Goal: Find specific page/section: Find specific page/section

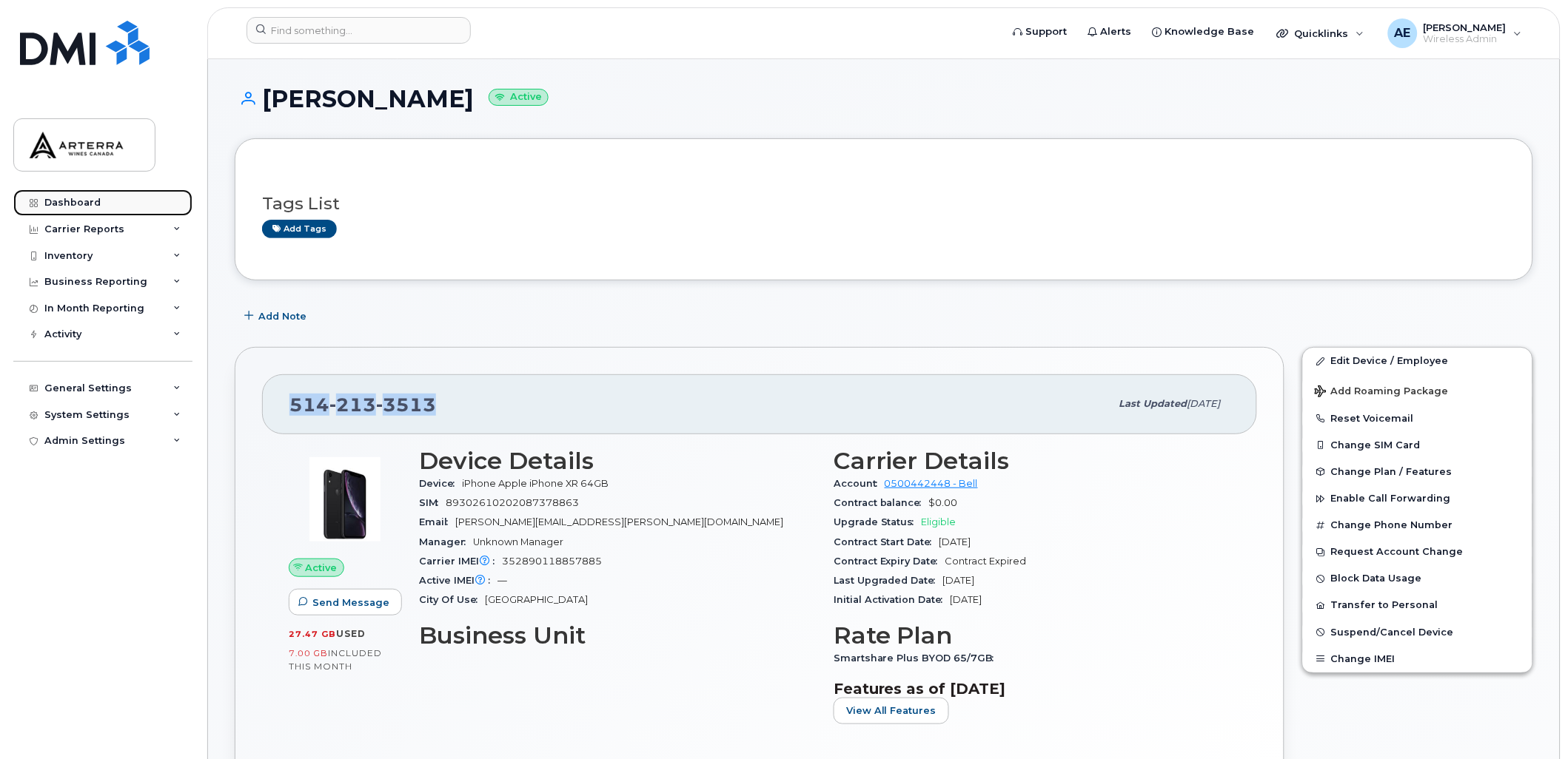
click at [72, 203] on div "Dashboard" at bounding box center [73, 202] width 57 height 12
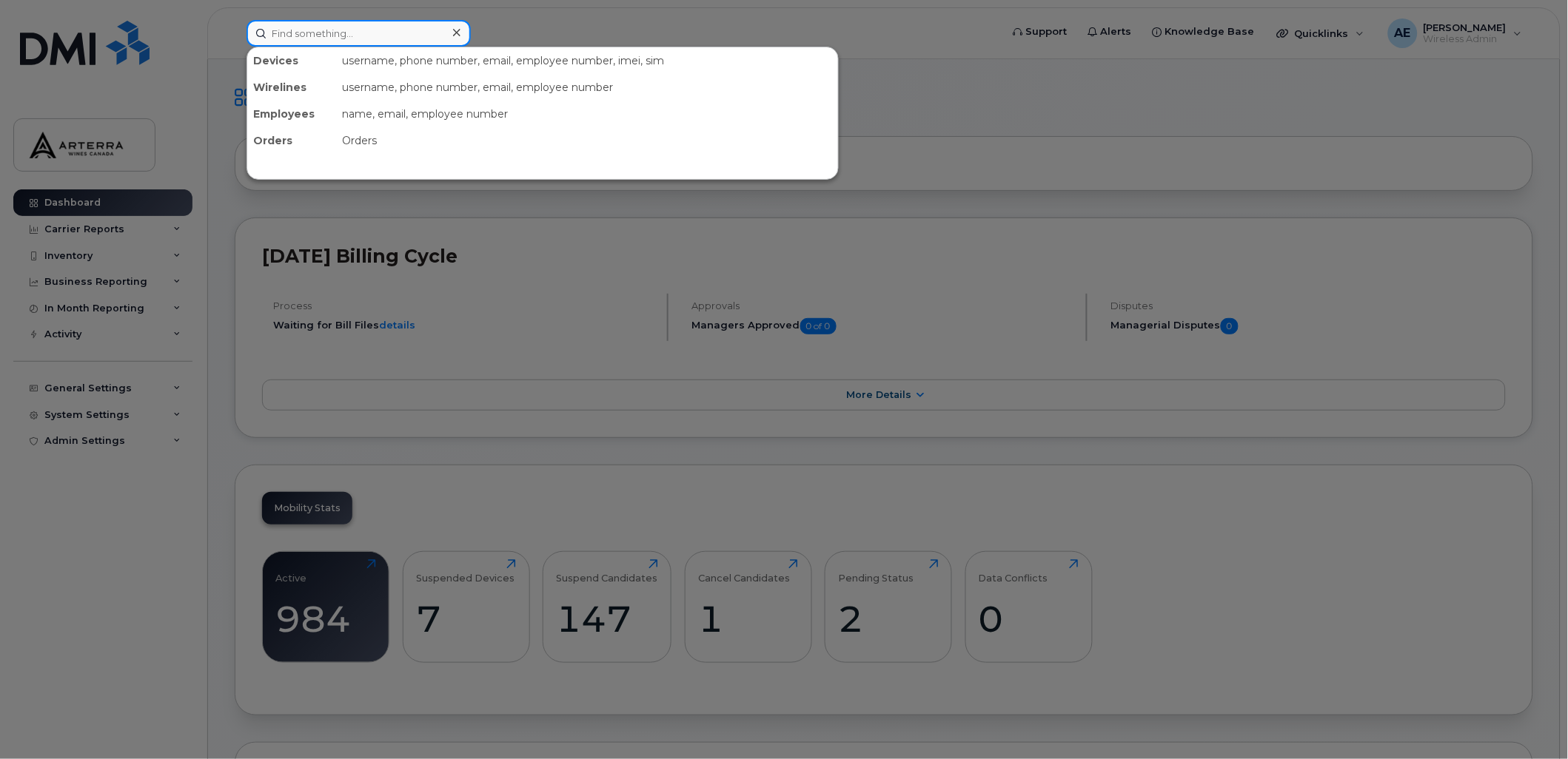
click at [339, 33] on input at bounding box center [358, 33] width 224 height 26
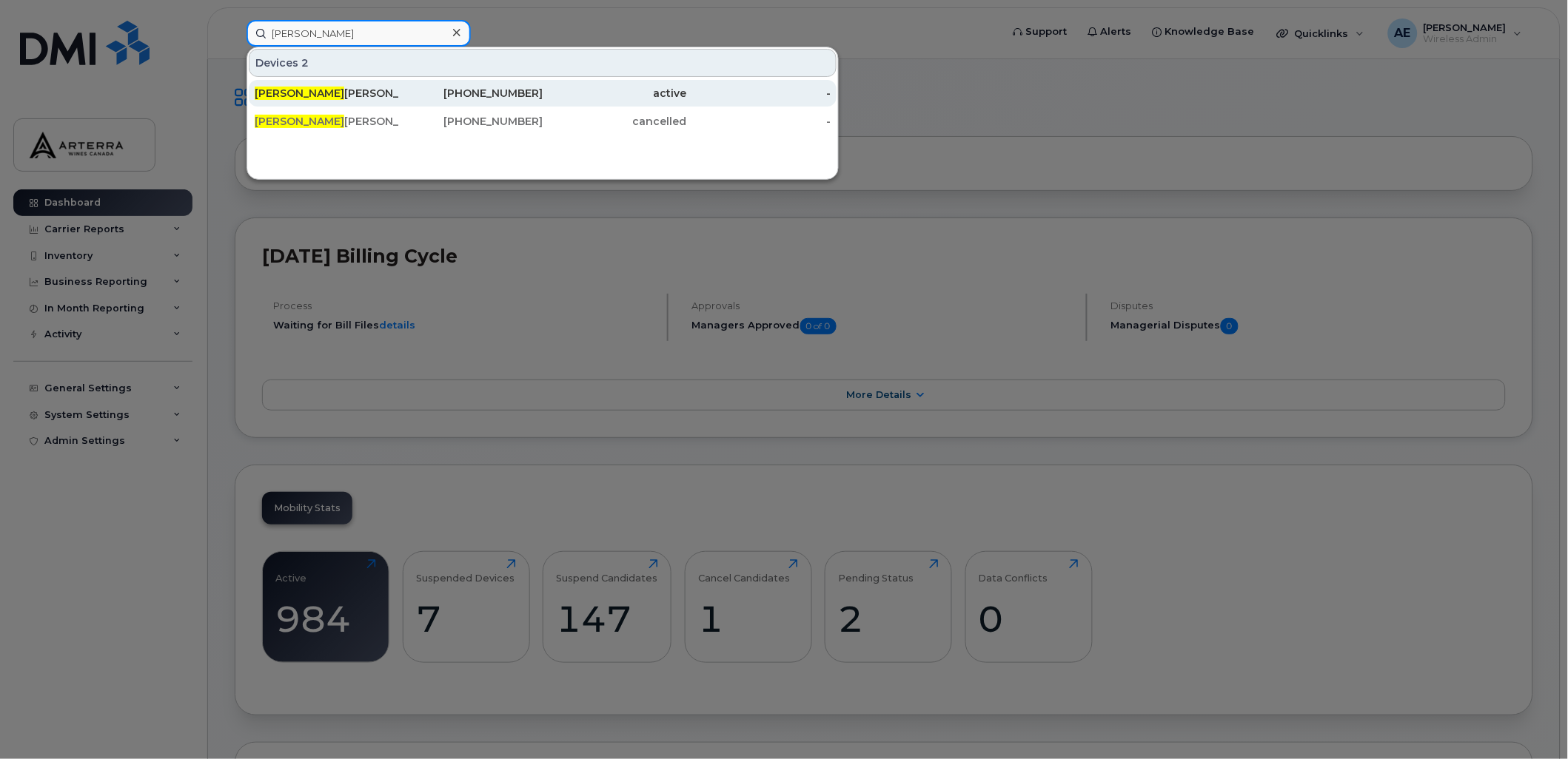
type input "[PERSON_NAME]"
click at [328, 90] on div "[PERSON_NAME]" at bounding box center [327, 93] width 144 height 15
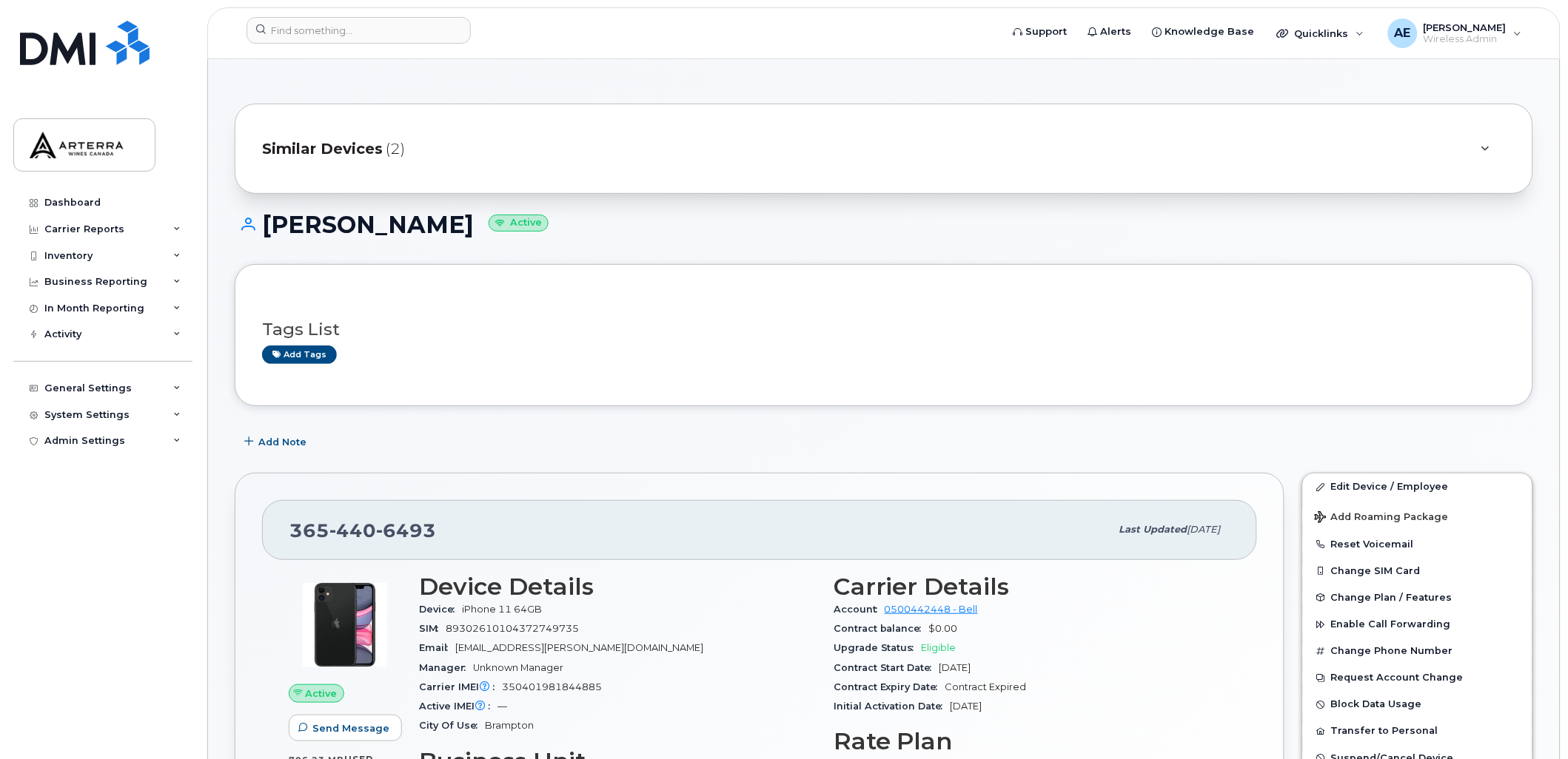
click at [1488, 143] on div at bounding box center [1484, 149] width 18 height 18
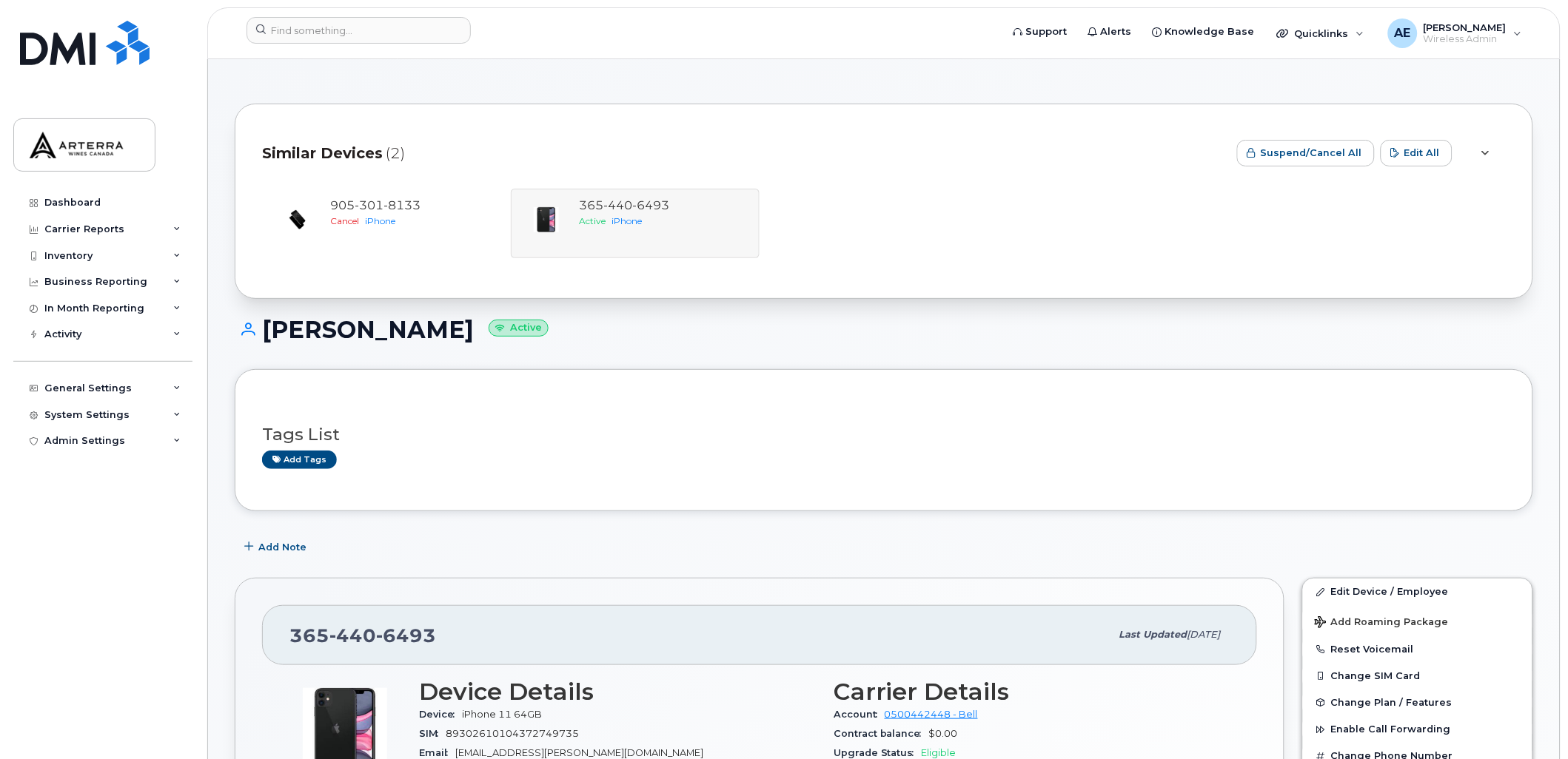
click at [1488, 143] on div at bounding box center [1485, 153] width 41 height 45
